Goal: Information Seeking & Learning: Learn about a topic

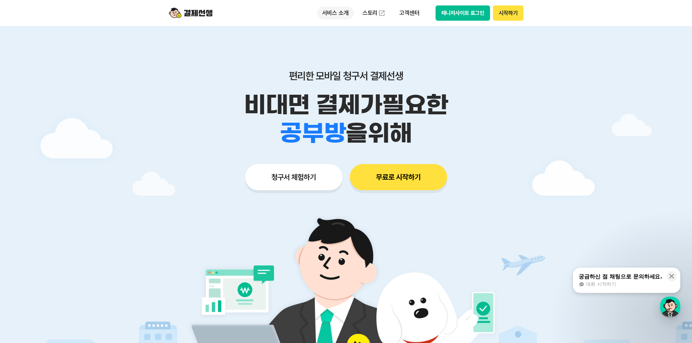
click at [335, 13] on p "서비스 소개" at bounding box center [335, 13] width 37 height 13
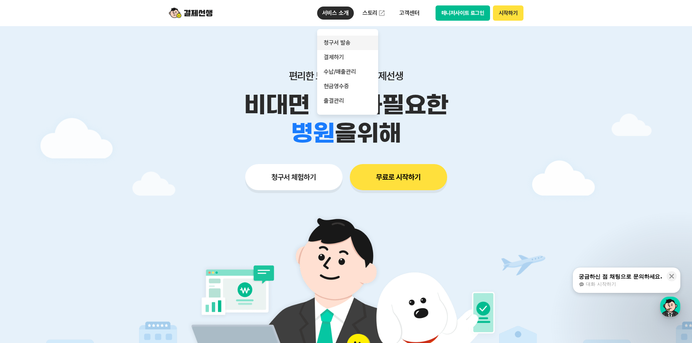
click at [347, 45] on link "청구서 발송" at bounding box center [347, 43] width 61 height 15
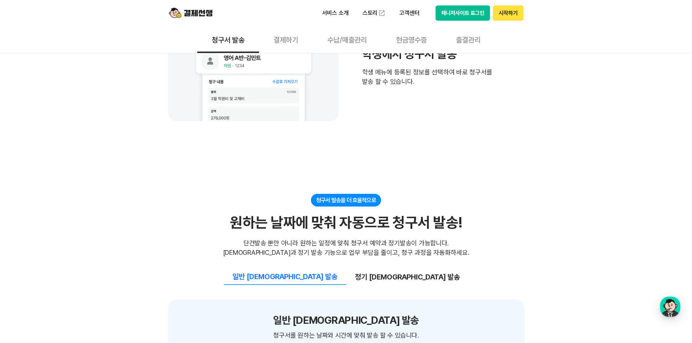
scroll to position [618, 0]
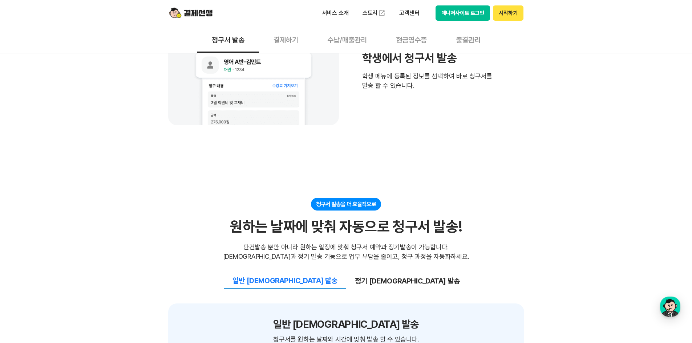
click at [275, 243] on div "단건발송 뿐만 아니라 원하는 일정에 맞춰 청구서 예약과 정기발송이 가능합니다. [DEMOGRAPHIC_DATA]과 정기 발송 기능으로 업무 부…" at bounding box center [346, 252] width 246 height 19
click at [369, 274] on button "정기 [DEMOGRAPHIC_DATA] 발송" at bounding box center [407, 281] width 122 height 15
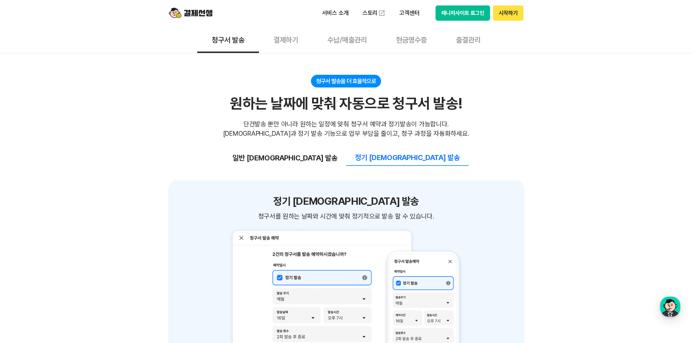
scroll to position [763, 0]
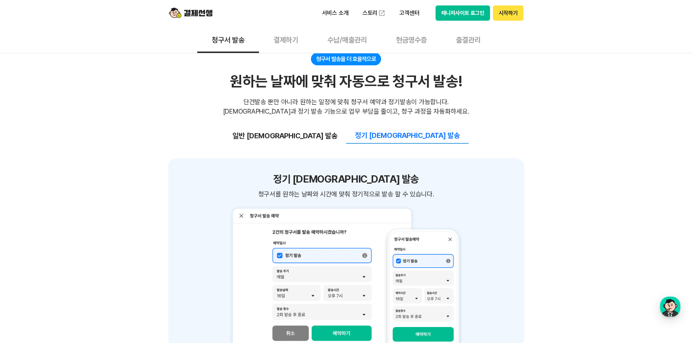
click at [323, 116] on div "일반 [DEMOGRAPHIC_DATA] 발송 정기 [DEMOGRAPHIC_DATA] 발송" at bounding box center [346, 130] width 356 height 28
click at [324, 128] on button "일반 [DEMOGRAPHIC_DATA] 발송" at bounding box center [285, 135] width 122 height 15
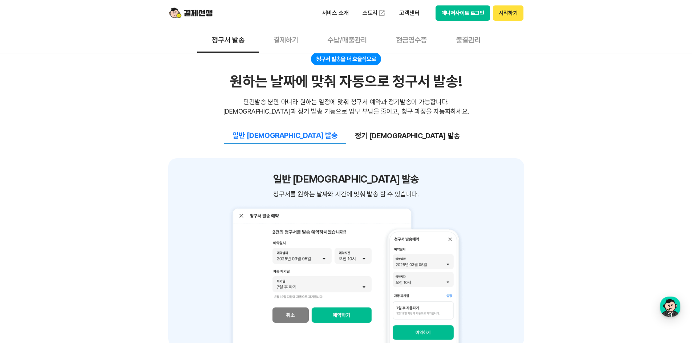
click at [367, 128] on button "정기 [DEMOGRAPHIC_DATA] 발송" at bounding box center [407, 135] width 122 height 15
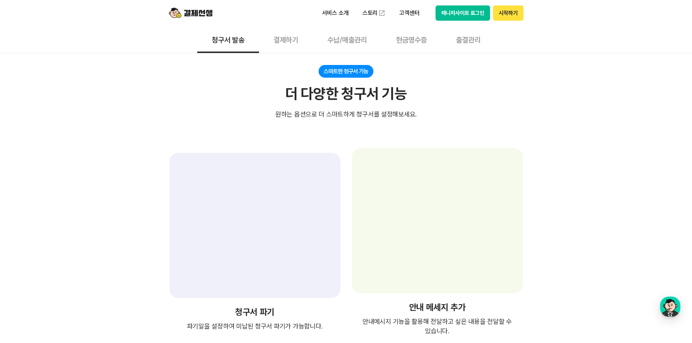
scroll to position [1163, 0]
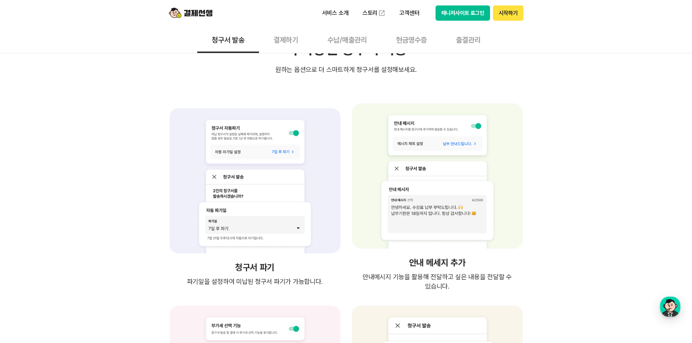
click at [179, 217] on div "청구서 파기 파기일을 설정하여 미납된 청구서 파기가 가능합니다." at bounding box center [255, 198] width 174 height 188
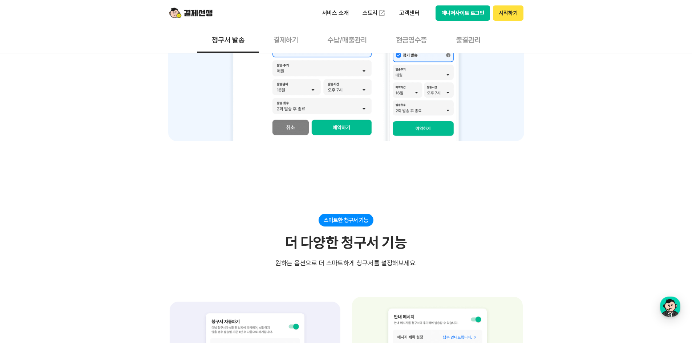
scroll to position [945, 0]
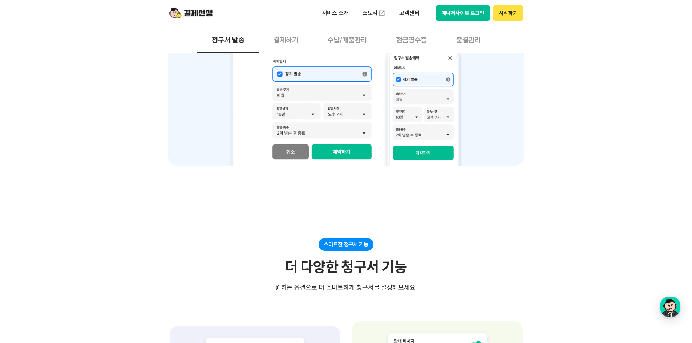
click at [306, 39] on button "결제하기" at bounding box center [286, 39] width 54 height 27
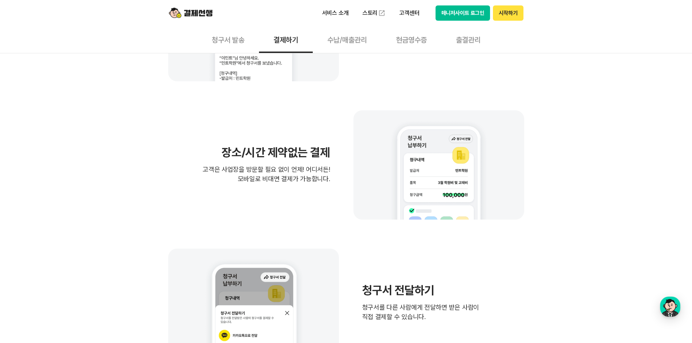
scroll to position [327, 0]
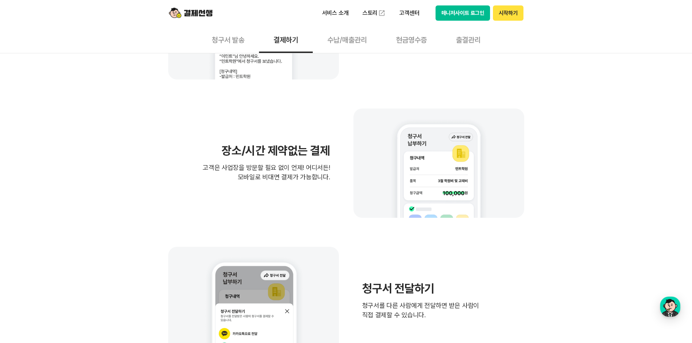
click at [301, 169] on p "고객은 사업장을 방문할 필요 없이 언제! 어디서든! 모바일로 비대면 결제가 가능합니다." at bounding box center [266, 172] width 127 height 19
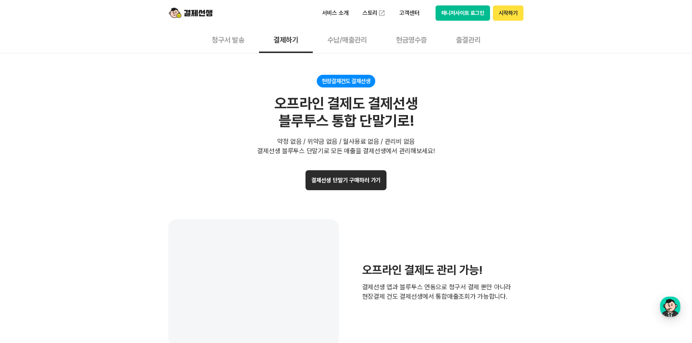
scroll to position [1453, 0]
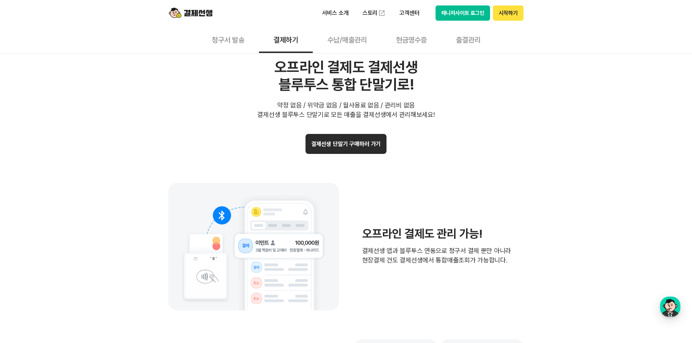
click at [210, 124] on section "현장결제건도 결제선생 오프라인 결제도 결제선생 블루투스 통합 단말기로! 약정 없음 / 위약금 없음 / 월사용료 없음 / 관리비 없음 결제선생 …" at bounding box center [346, 253] width 356 height 428
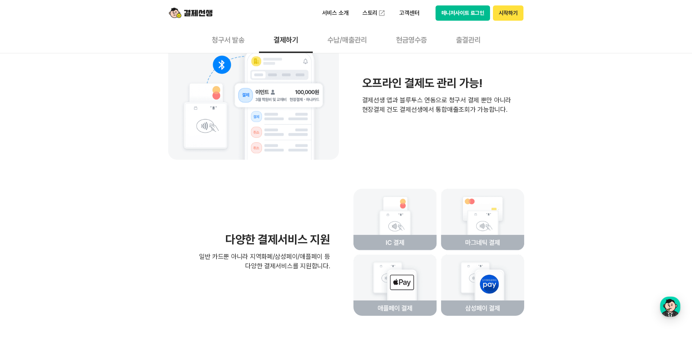
scroll to position [1562, 0]
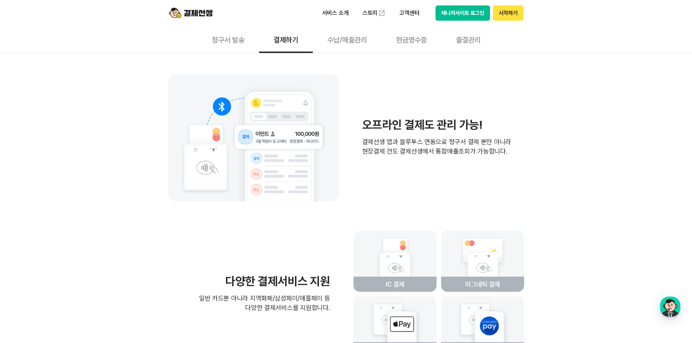
click at [358, 40] on button "수납/매출관리" at bounding box center [347, 39] width 69 height 27
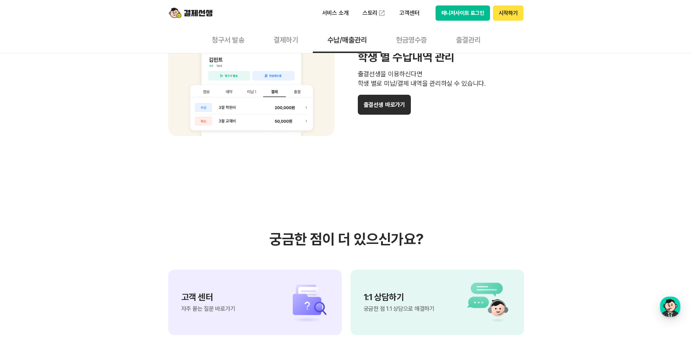
scroll to position [727, 0]
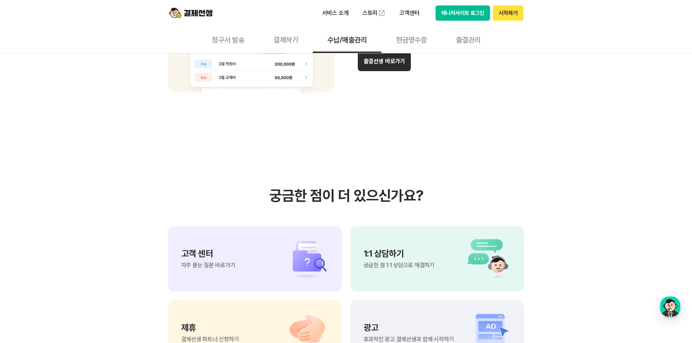
click at [398, 38] on button "현금영수증" at bounding box center [412, 39] width 60 height 27
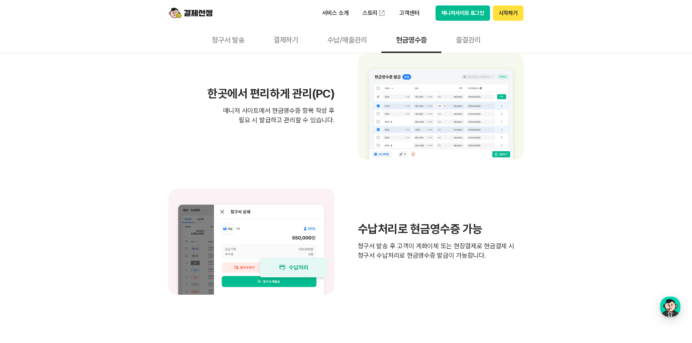
scroll to position [509, 0]
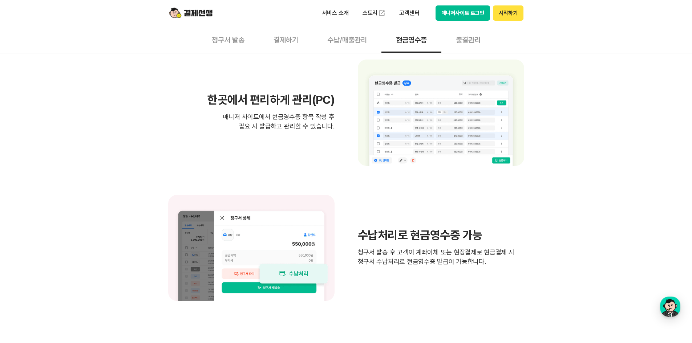
click at [456, 41] on button "출결관리" at bounding box center [468, 39] width 54 height 27
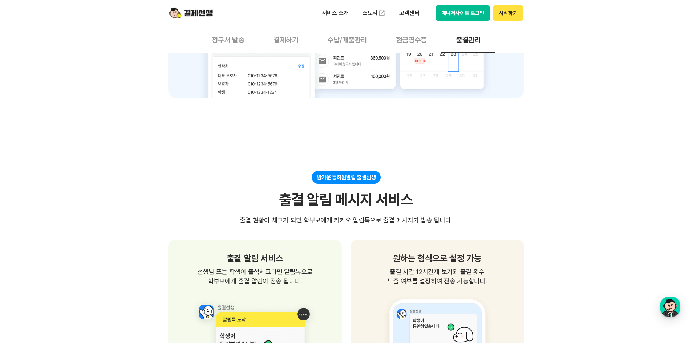
scroll to position [509, 0]
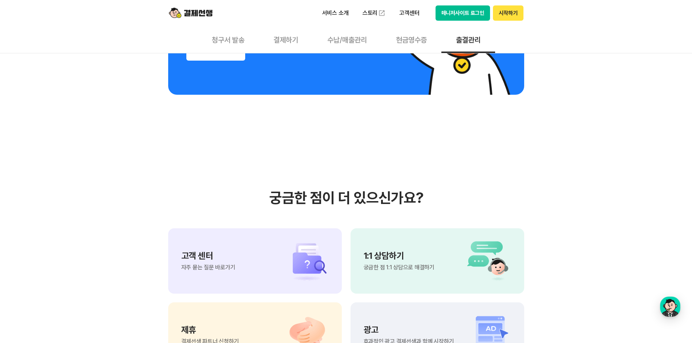
scroll to position [1671, 0]
